Goal: Task Accomplishment & Management: Complete application form

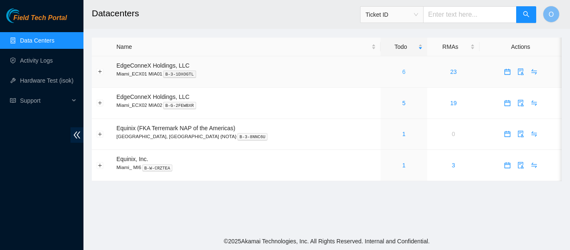
click at [402, 71] on link "6" at bounding box center [403, 71] width 3 height 7
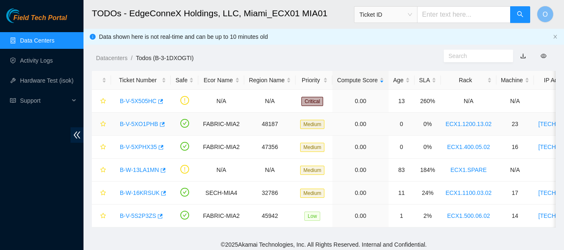
click at [145, 121] on link "B-V-5XO1PHB" at bounding box center [139, 124] width 38 height 7
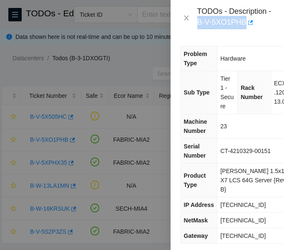
drag, startPoint x: 197, startPoint y: 21, endPoint x: 245, endPoint y: 23, distance: 48.1
click at [245, 23] on div "TODOs - Description - B-V-5XO1PHB" at bounding box center [228, 18] width 94 height 23
copy div "B-V-5XO1PHB"
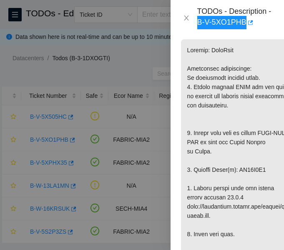
scroll to position [213, 0]
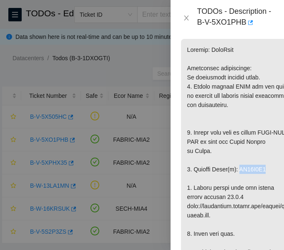
copy p "WS20C4Z2"
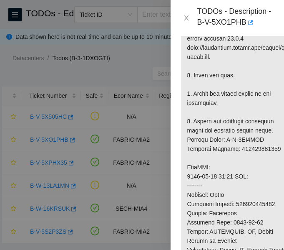
scroll to position [372, 0]
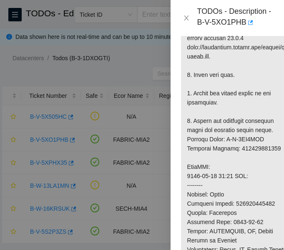
click at [260, 140] on p at bounding box center [237, 166] width 113 height 573
copy p "450826223909"
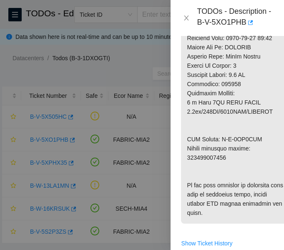
scroll to position [602, 0]
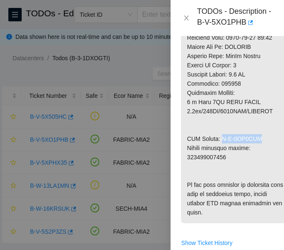
drag, startPoint x: 222, startPoint y: 132, endPoint x: 255, endPoint y: 132, distance: 33.0
copy p "B-V-5XT3PBY"
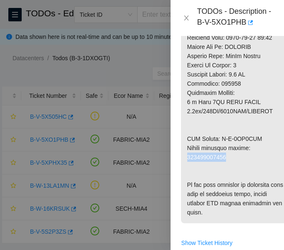
copy p "450826223910"
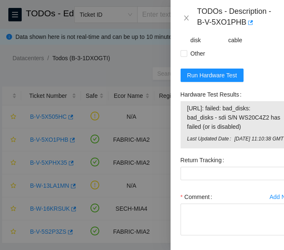
scroll to position [953, 0]
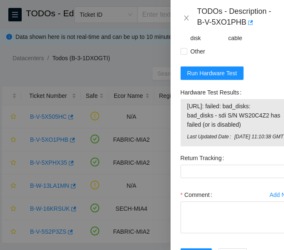
drag, startPoint x: 185, startPoint y: 131, endPoint x: 248, endPoint y: 152, distance: 66.7
click at [248, 146] on div "23.223.30.90: failed: bad_disks: bad_disks - sdi S/N WS20C4Z2 has failed (or is…" at bounding box center [238, 122] width 114 height 47
copy tbody "23.223.30.90: failed: bad_disks: bad_disks - sdi S/N WS20C4Z2 has failed (or is…"
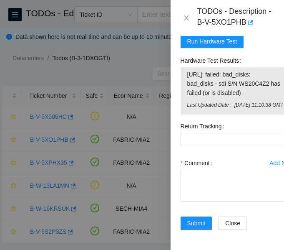
scroll to position [1032, 0]
click at [233, 133] on Tracking "Return Tracking" at bounding box center [238, 139] width 114 height 13
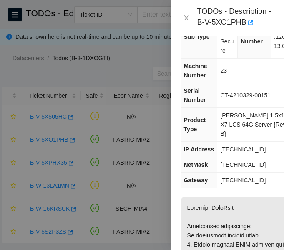
scroll to position [55, 0]
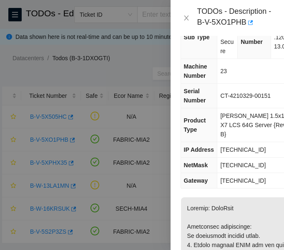
click at [214, 142] on th "IP Address" at bounding box center [199, 149] width 36 height 15
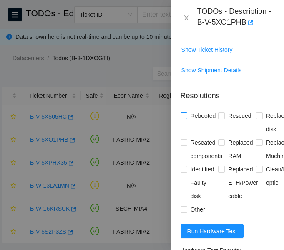
scroll to position [795, 0]
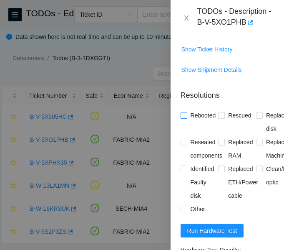
click at [184, 118] on input "Rebooted" at bounding box center [184, 115] width 6 height 6
checkbox input "true"
click at [218, 118] on input "Rescued" at bounding box center [221, 115] width 6 height 6
checkbox input "true"
click at [256, 118] on input "Replaced disk" at bounding box center [259, 115] width 6 height 6
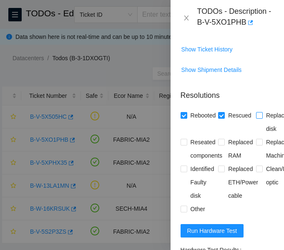
checkbox input "true"
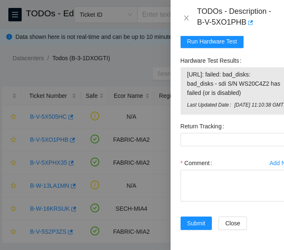
scroll to position [1000, 0]
click at [197, 46] on span "Run Hardware Test" at bounding box center [212, 41] width 50 height 9
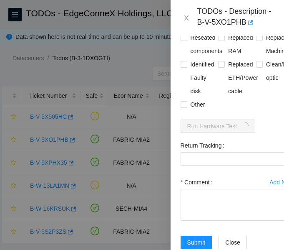
scroll to position [902, 0]
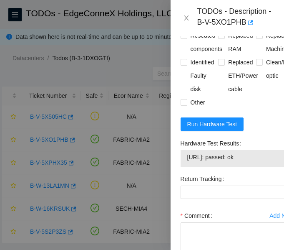
drag, startPoint x: 255, startPoint y: 185, endPoint x: 187, endPoint y: 182, distance: 68.5
click at [187, 162] on span "23.223.30.90: passed: ok" at bounding box center [237, 156] width 100 height 9
copy span "23.223.30.90: passed: ok"
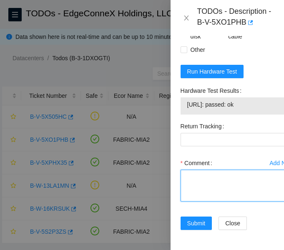
click at [217, 171] on textarea "Comment" at bounding box center [238, 185] width 114 height 32
paste textarea "-Verified ticket is safe to work on: YES -NOCC Authorized: YES -Located server …"
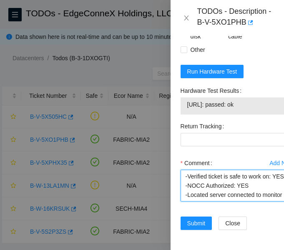
scroll to position [255, 0]
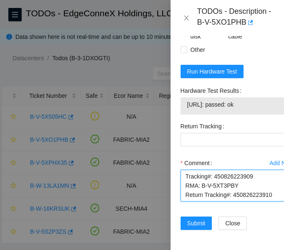
click at [238, 174] on textarea "-Verified ticket is safe to work on: YES -NOCC Authorized: YES -Located server …" at bounding box center [238, 185] width 114 height 32
type textarea "-Verified ticket is safe to work on: YES -NOCC Authorized: YES -Located server …"
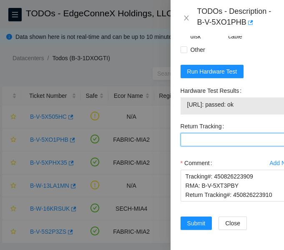
click at [232, 133] on Tracking "Return Tracking" at bounding box center [238, 139] width 114 height 13
paste Tracking "450826223910"
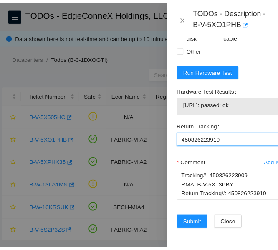
scroll to position [994, 0]
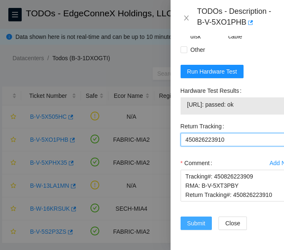
type Tracking "450826223910"
click at [197, 218] on span "Submit" at bounding box center [196, 222] width 18 height 9
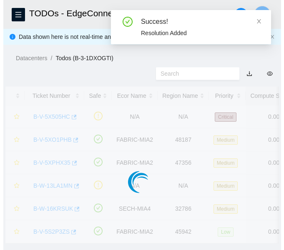
scroll to position [280, 0]
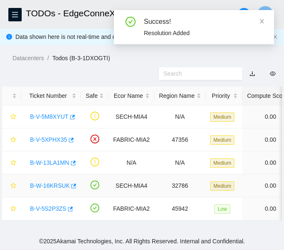
click at [56, 186] on link "B-W-16KRSUK" at bounding box center [50, 185] width 40 height 7
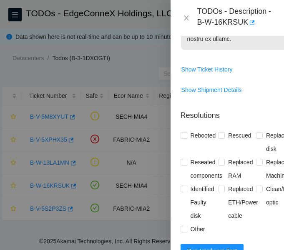
scroll to position [895, 0]
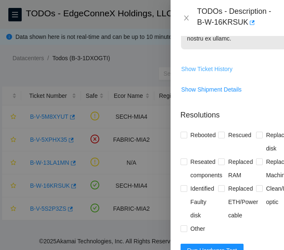
click at [225, 73] on span "Show Ticket History" at bounding box center [207, 68] width 51 height 9
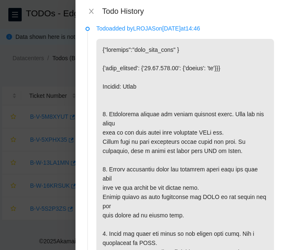
scroll to position [0, 0]
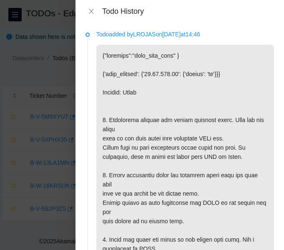
click at [90, 15] on div "Todo History" at bounding box center [180, 11] width 189 height 9
click at [91, 10] on icon "close" at bounding box center [91, 11] width 7 height 7
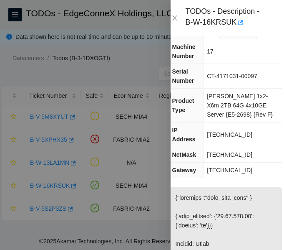
scroll to position [66, 0]
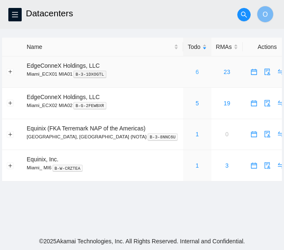
click at [196, 69] on link "6" at bounding box center [197, 71] width 3 height 7
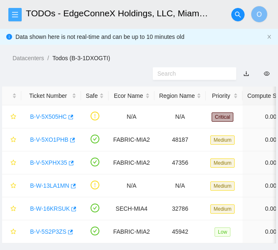
click at [13, 13] on icon "menu" at bounding box center [15, 14] width 7 height 7
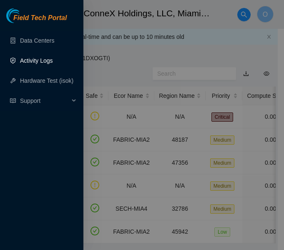
click at [37, 61] on link "Activity Logs" at bounding box center [36, 60] width 33 height 7
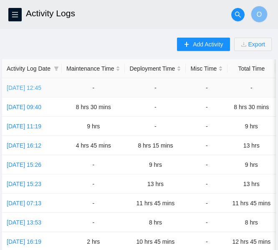
click at [38, 86] on link "Tue, 14 Oct 2025 12:45" at bounding box center [24, 87] width 35 height 7
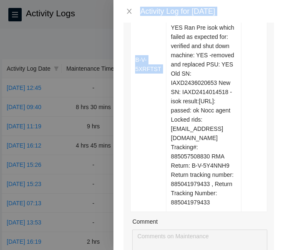
scroll to position [324, 0]
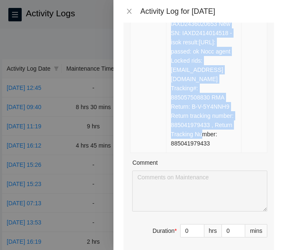
drag, startPoint x: 162, startPoint y: 47, endPoint x: 233, endPoint y: 142, distance: 118.1
click at [233, 142] on td "Resolution: Other, Rebooted, Comment: Secure Rack Access request: B-V-5YUBK33 N…" at bounding box center [204, 5] width 75 height 294
copy td "Resolution: Other, Rebooted, Comment: Secure Rack Access request: B-V-5YUBK33 N…"
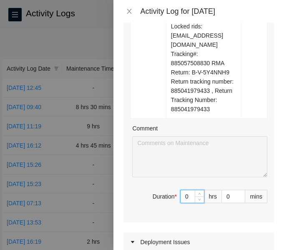
click at [181, 197] on input "0" at bounding box center [192, 196] width 23 height 13
type input "8"
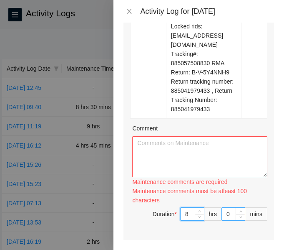
type input "8"
click at [224, 215] on input "0" at bounding box center [233, 213] width 23 height 13
type input "1"
type input "15"
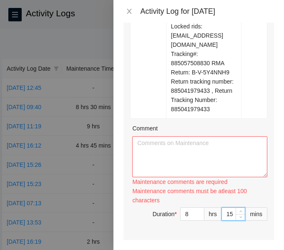
type input "15"
click at [182, 164] on textarea "Comment" at bounding box center [199, 156] width 135 height 41
paste textarea "Resolution: Other, Rebooted, Comment: Secure Rack Access request: B-V-5YUBK33 N…"
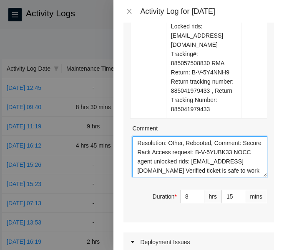
scroll to position [117, 0]
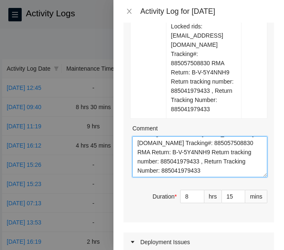
type textarea "Resolution: Other, Rebooted, Comment: Secure Rack Access request: B-V-5YUBK33 N…"
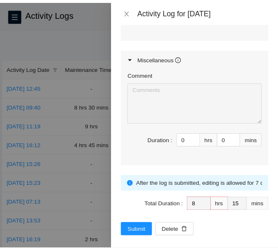
scroll to position [721, 0]
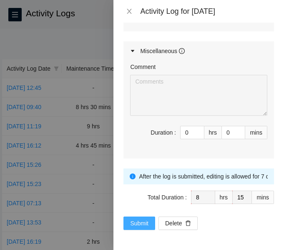
click at [147, 225] on span "Submit" at bounding box center [139, 222] width 18 height 9
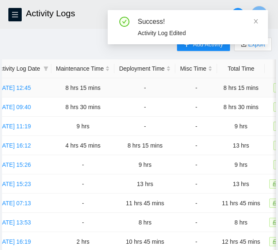
scroll to position [0, 0]
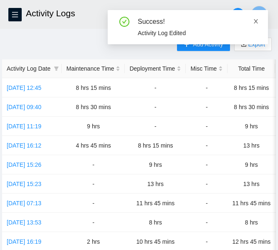
click at [255, 23] on icon "close" at bounding box center [256, 21] width 6 height 6
